Goal: Use online tool/utility: Utilize a website feature to perform a specific function

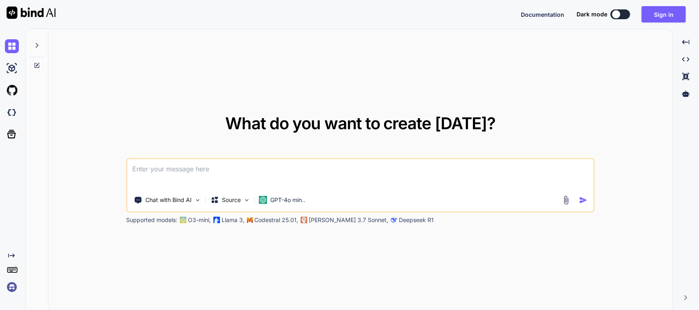
click at [181, 172] on textarea at bounding box center [361, 174] width 466 height 30
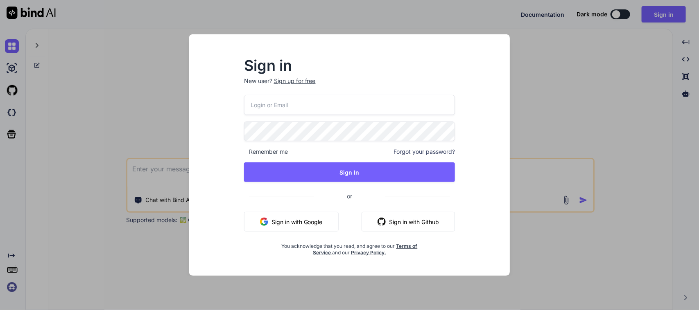
click at [314, 224] on button "Sign in with Google" at bounding box center [291, 222] width 95 height 20
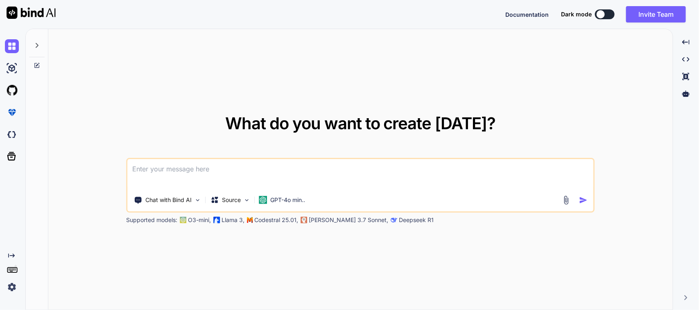
click at [183, 159] on div "Chat with Bind AI Source GPT-4o min.." at bounding box center [361, 185] width 468 height 55
click at [179, 165] on textarea at bounding box center [361, 174] width 466 height 30
paste textarea "Please add a Boolean key for check the status is Open or closed for the NCR"
type textarea "Please improve Grammarly for the given line in a formal way => Please add a Boo…"
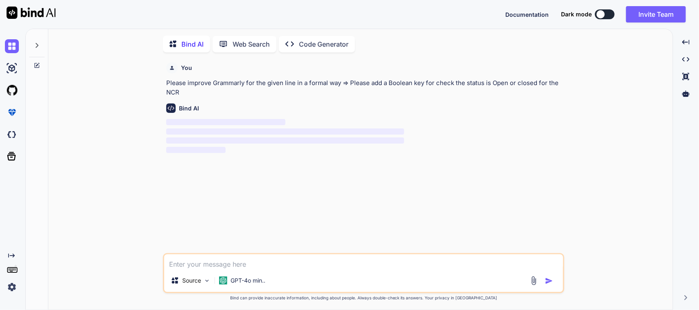
scroll to position [3, 0]
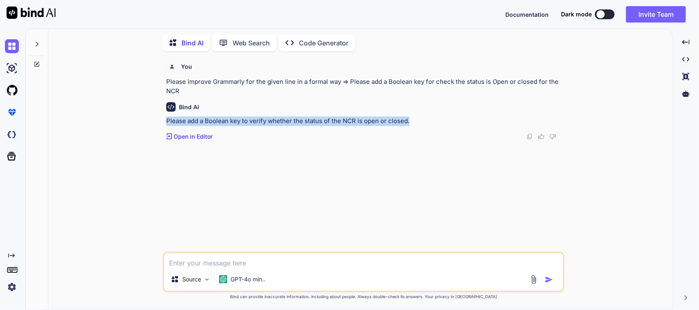
drag, startPoint x: 423, startPoint y: 118, endPoint x: 160, endPoint y: 120, distance: 262.6
click at [160, 120] on div "You Please improve Grammarly for the given line in a formal way => Please add a…" at bounding box center [364, 184] width 618 height 252
copy p "Please add a Boolean key to verify whether the status of the NCR is open or clo…"
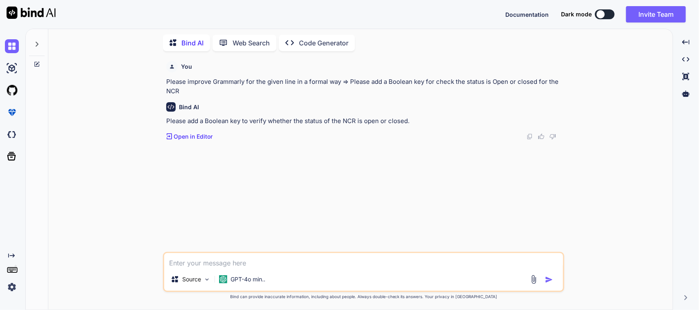
click at [372, 193] on div "You Please improve Grammarly for the given line in a formal way => Please add a…" at bounding box center [365, 155] width 400 height 195
